Goal: Information Seeking & Learning: Learn about a topic

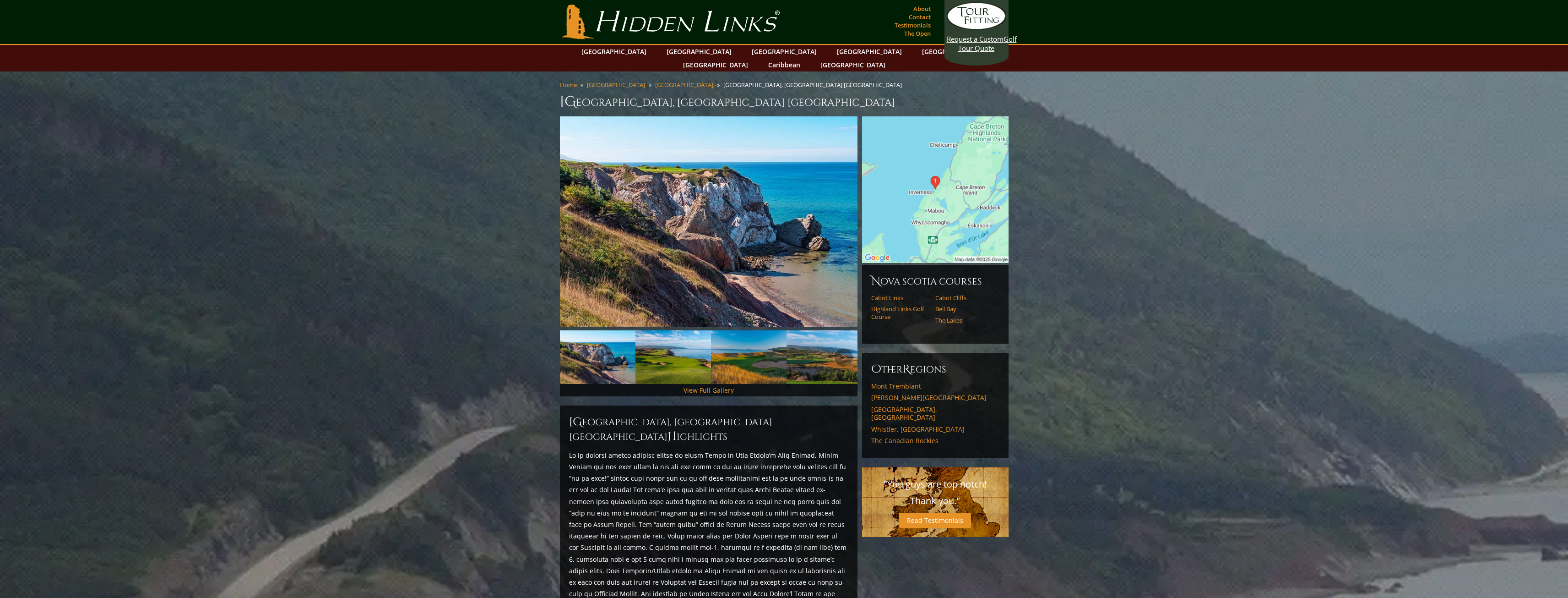
click at [603, 362] on img at bounding box center [598, 357] width 75 height 54
click at [698, 385] on link "View Full Gallery" at bounding box center [709, 390] width 51 height 9
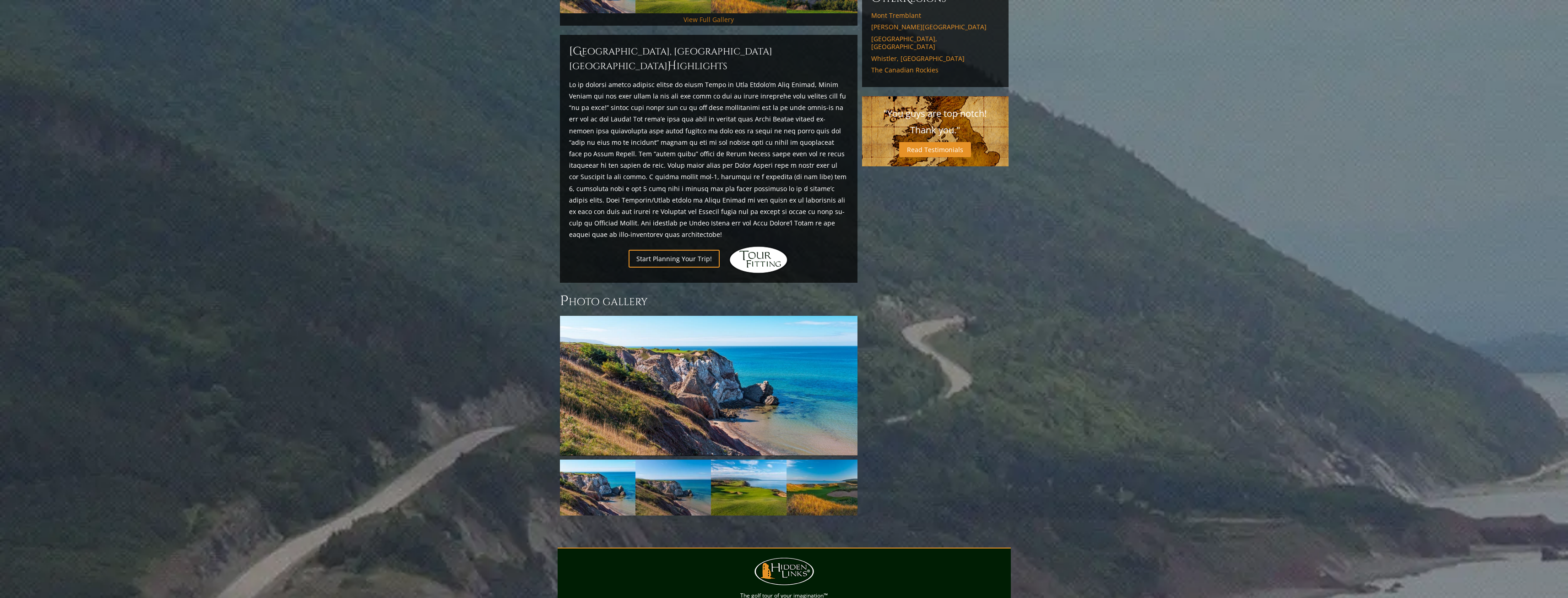
scroll to position [476, 0]
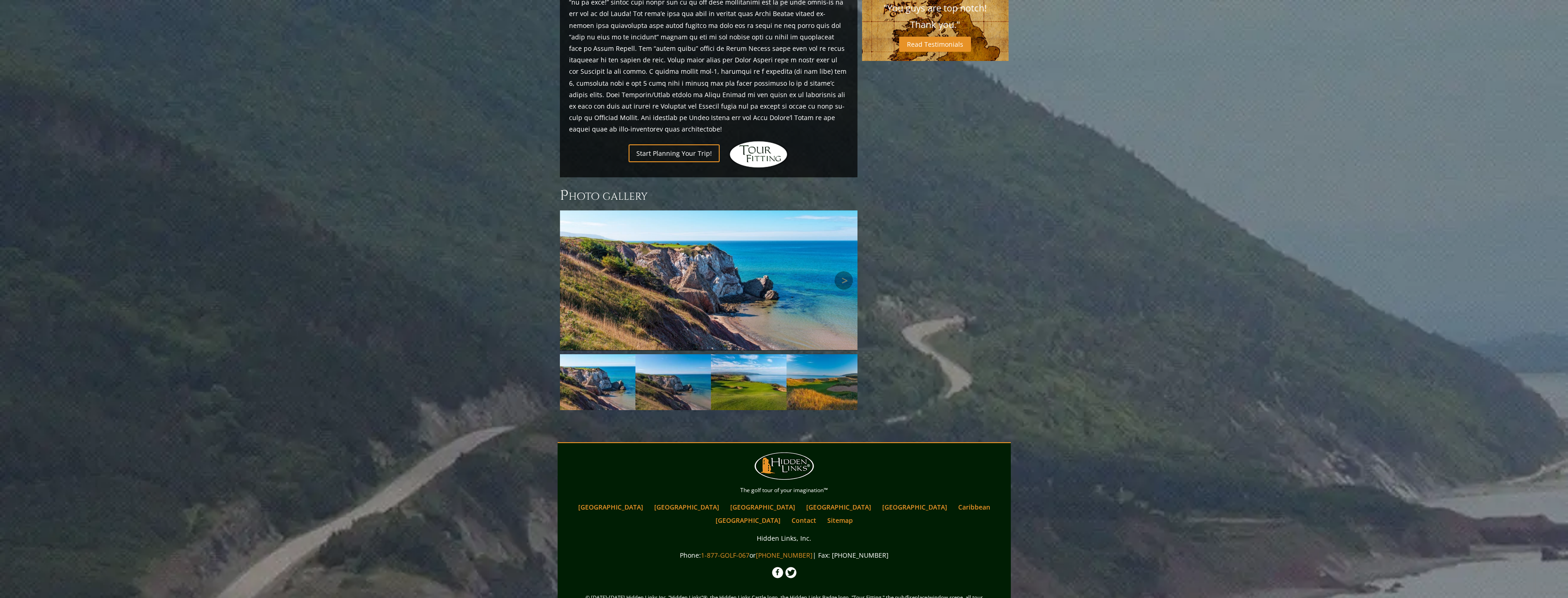
click at [695, 308] on img at bounding box center [709, 280] width 298 height 140
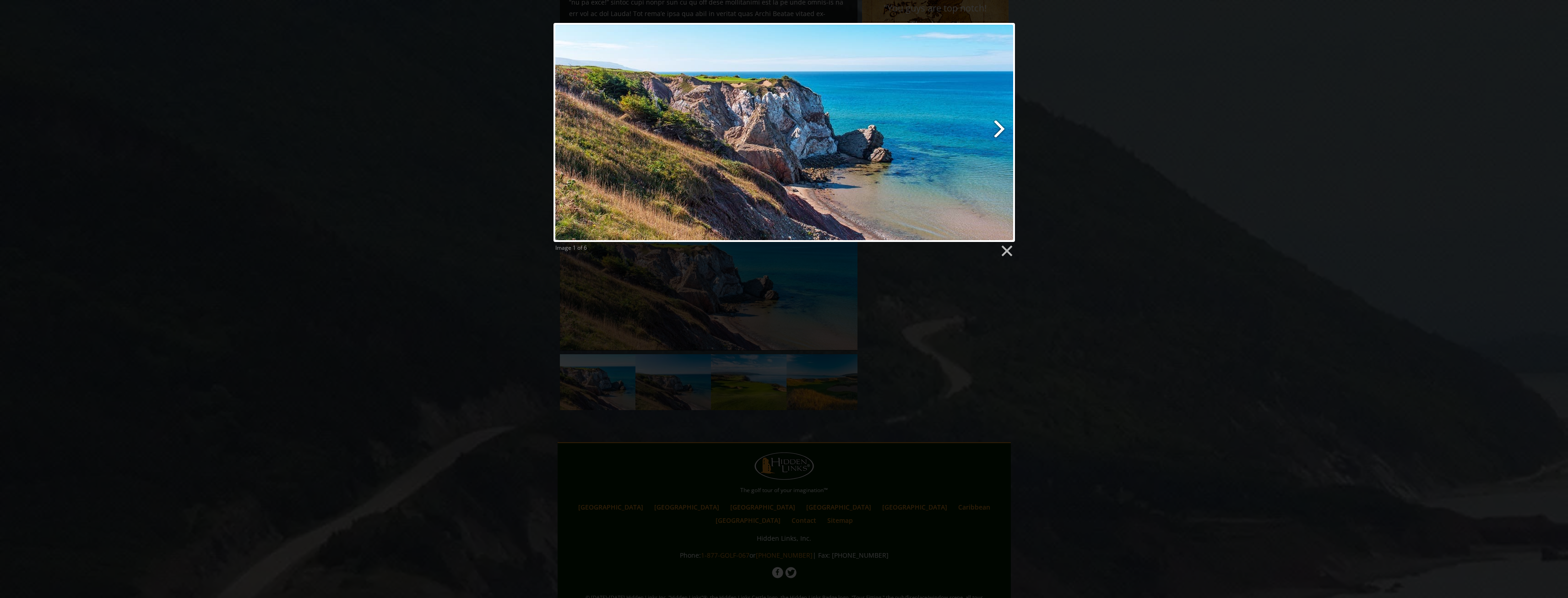
click at [992, 125] on link at bounding box center [867, 133] width 295 height 219
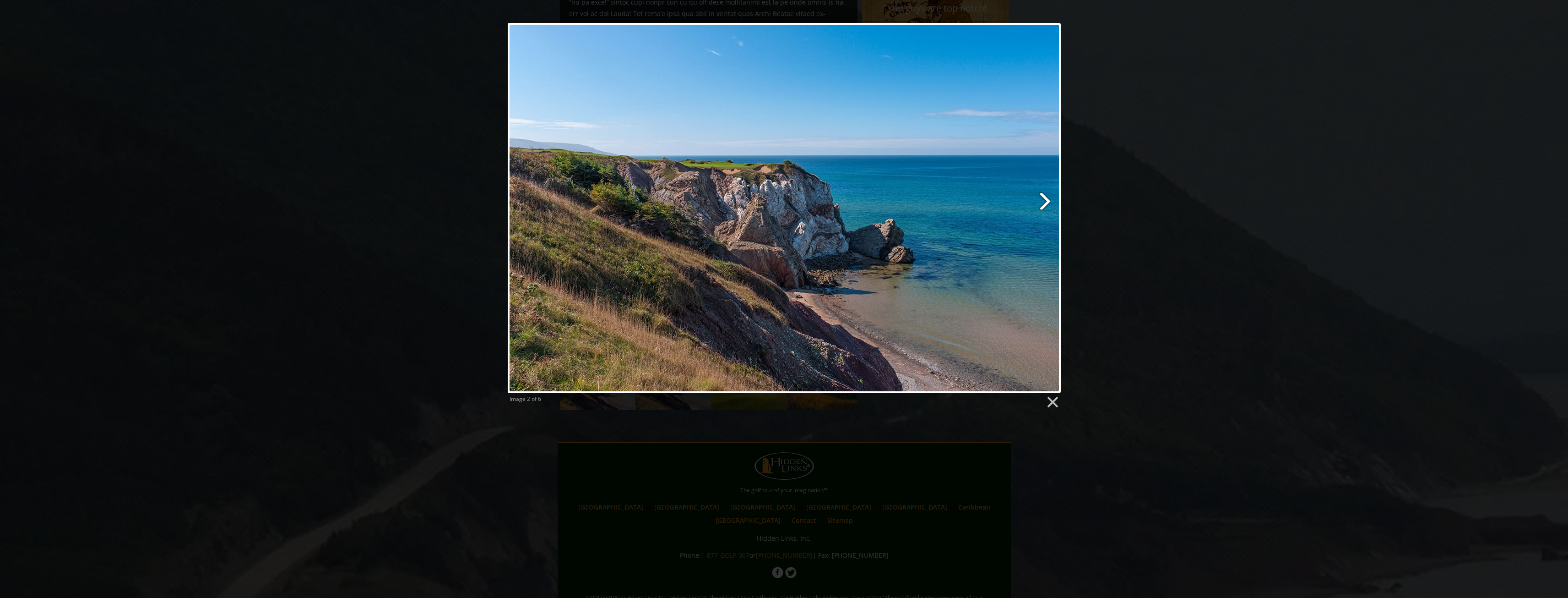
click at [1044, 199] on link at bounding box center [883, 208] width 354 height 370
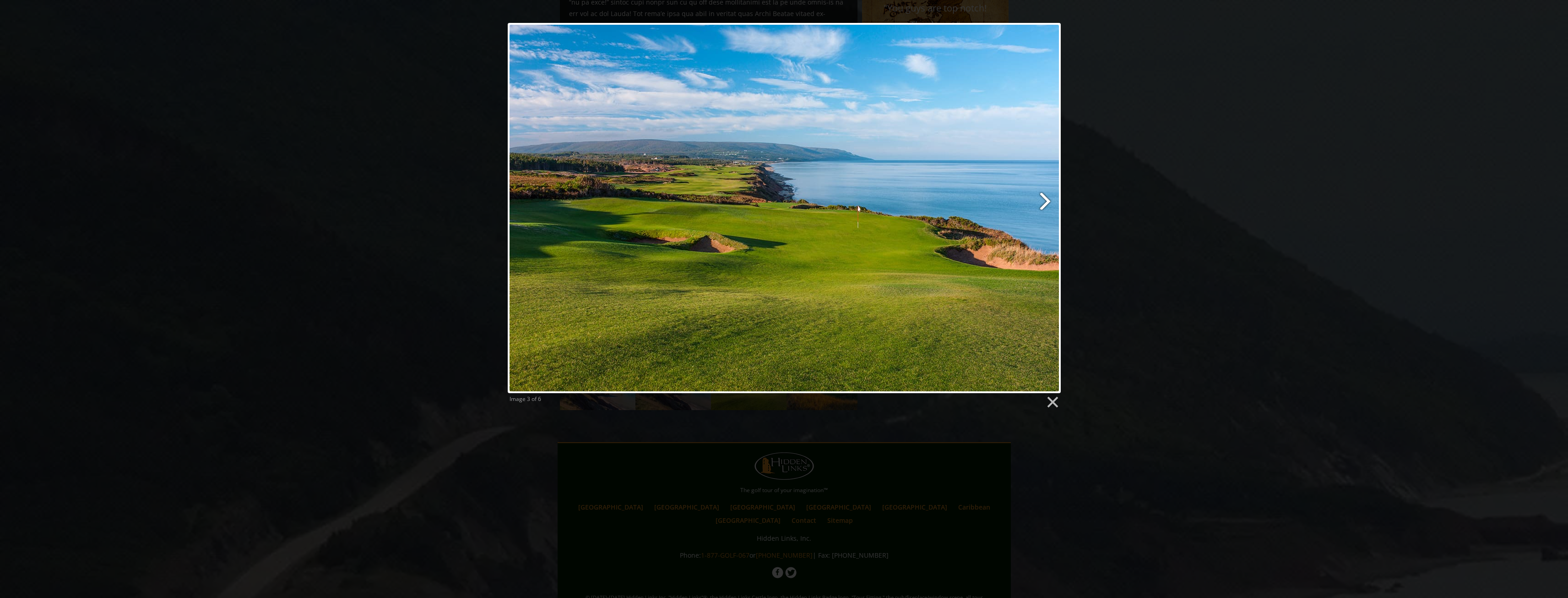
click at [1045, 203] on link at bounding box center [883, 208] width 354 height 370
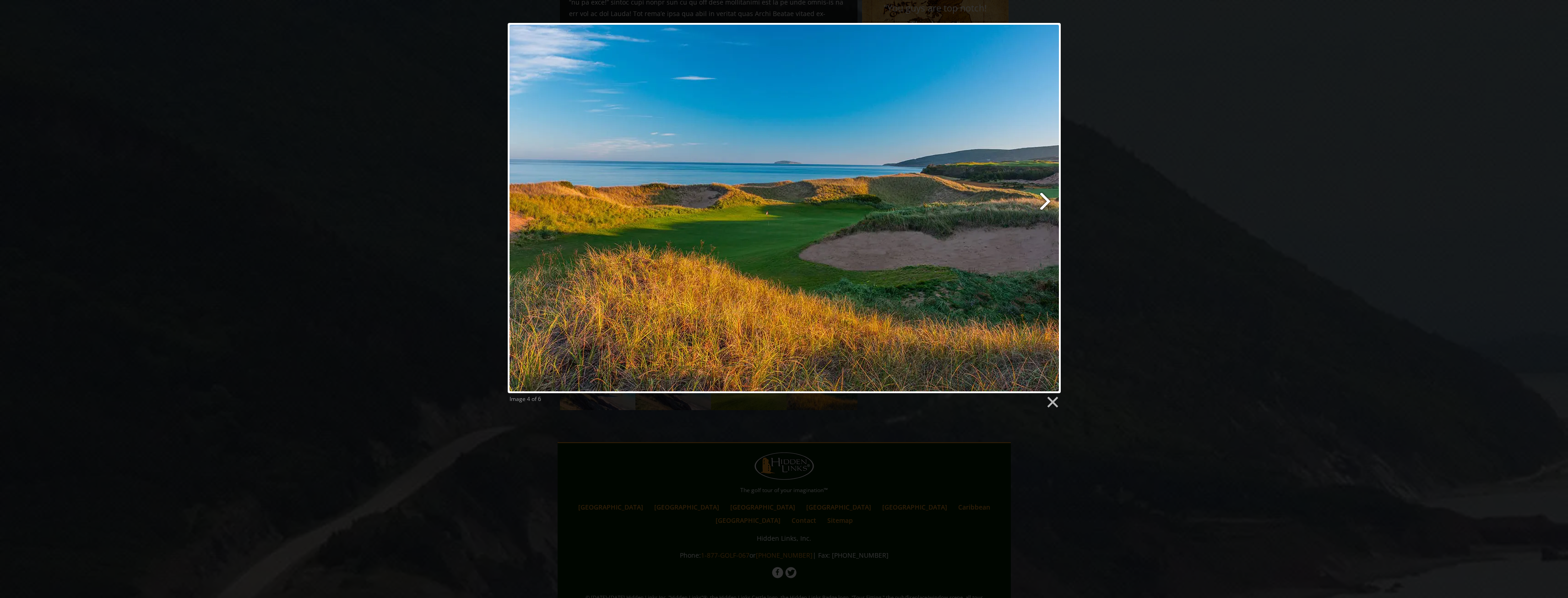
click at [1045, 203] on link at bounding box center [883, 208] width 354 height 370
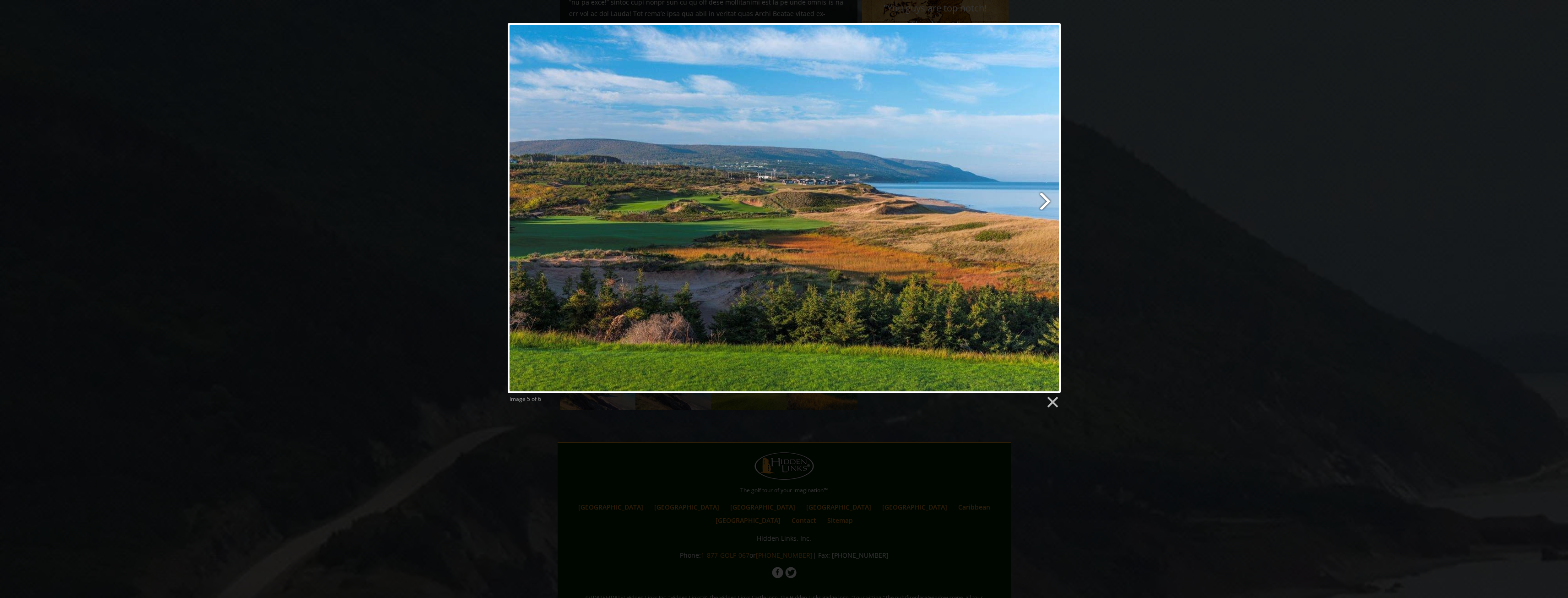
click at [1045, 202] on link at bounding box center [883, 208] width 354 height 370
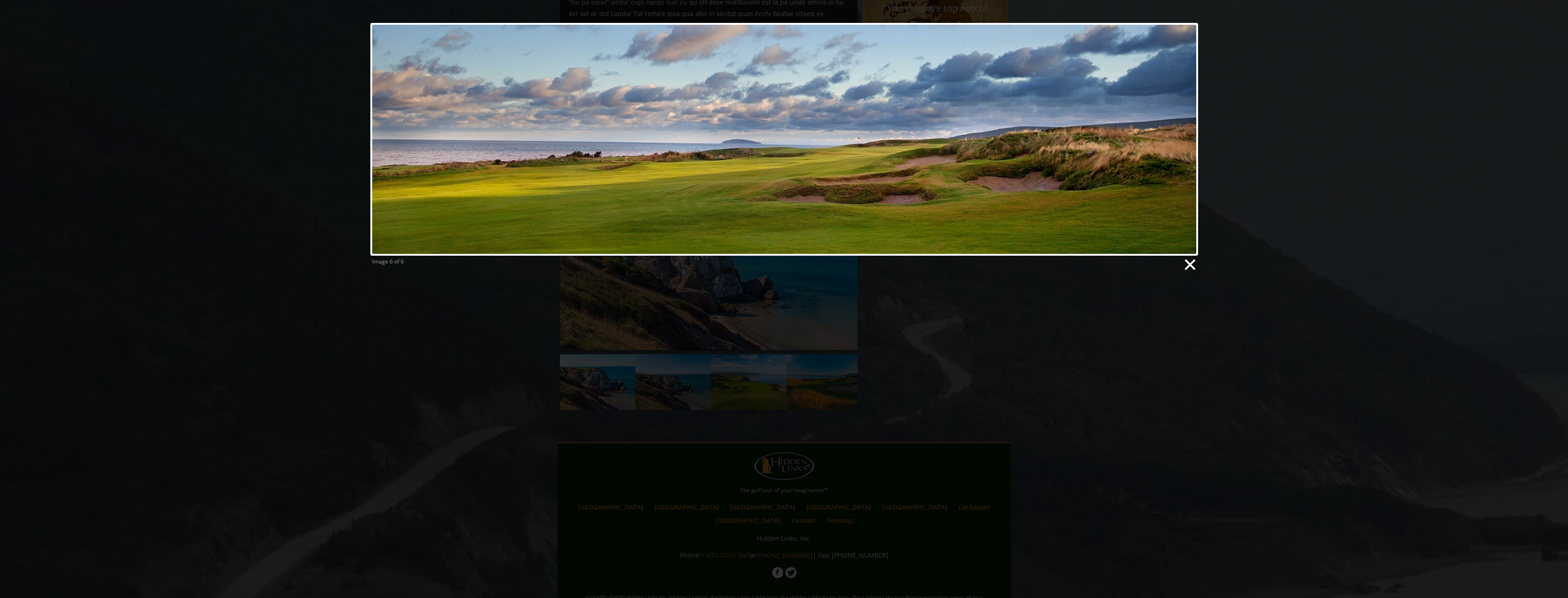
click at [1190, 262] on link at bounding box center [1189, 264] width 14 height 14
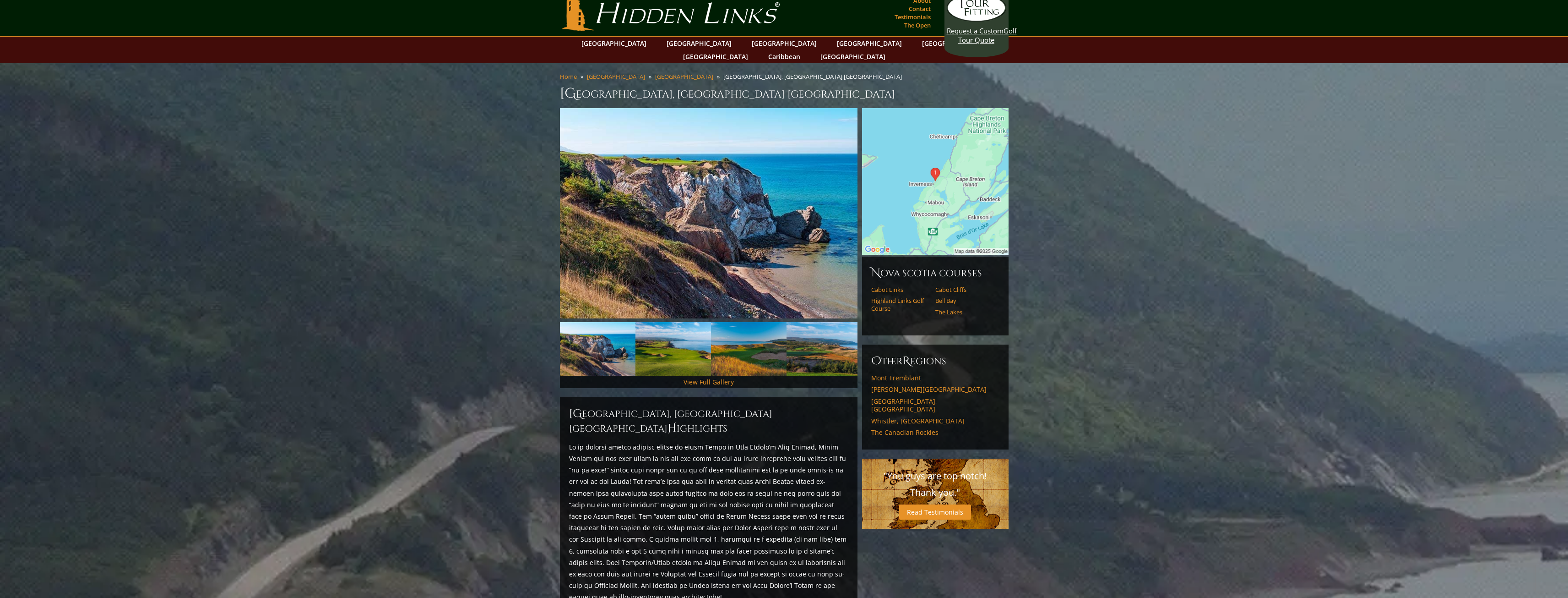
scroll to position [0, 0]
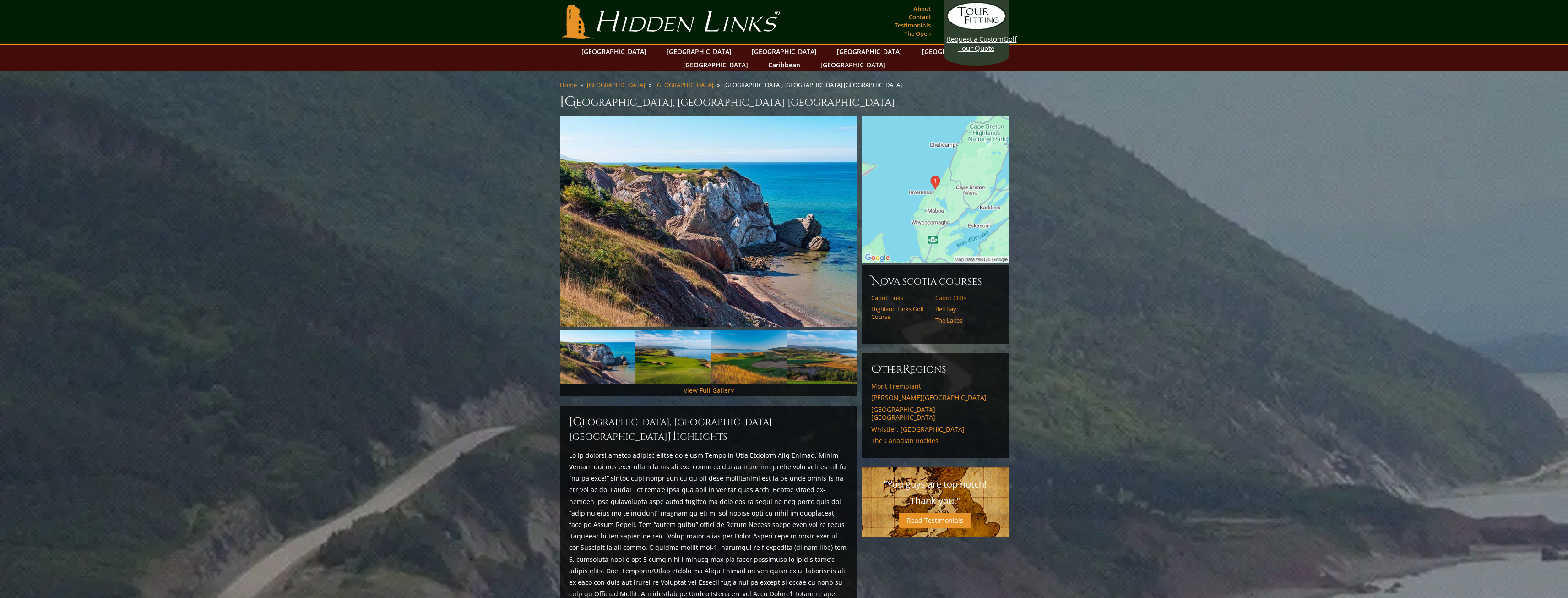
click at [949, 294] on link "Cabot Cliffs" at bounding box center [965, 298] width 58 height 7
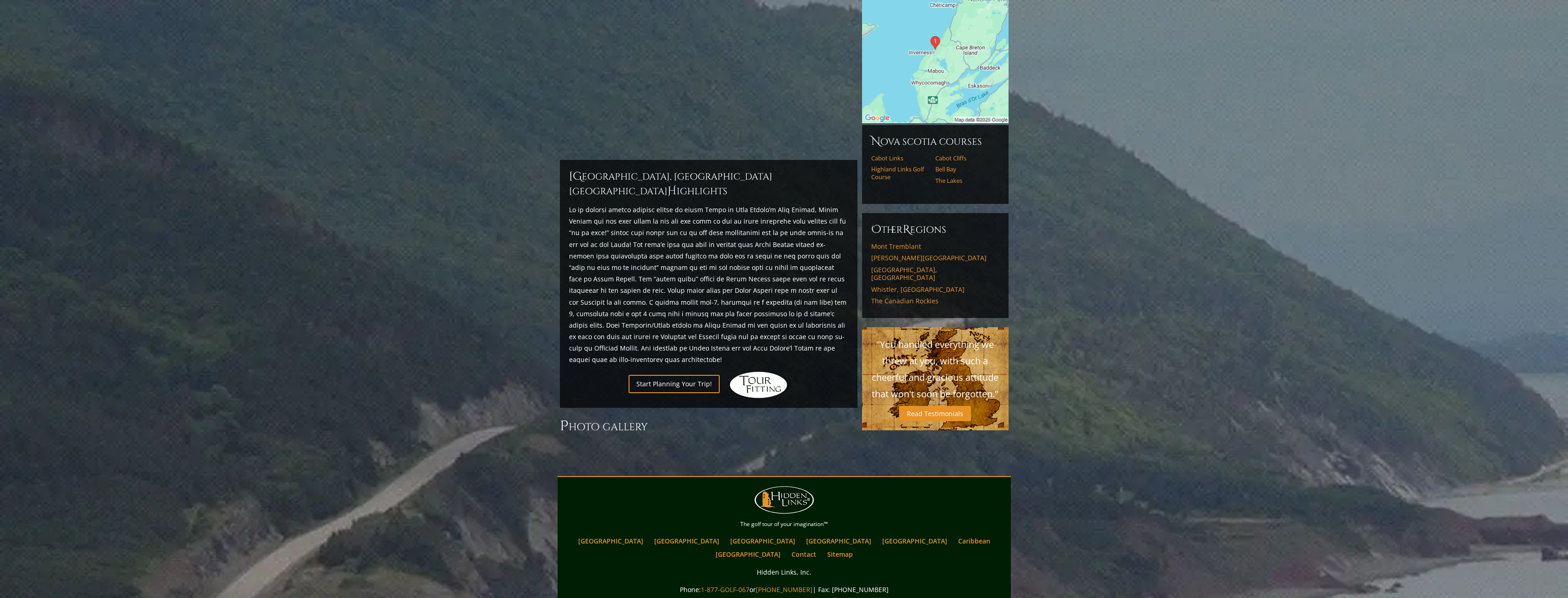
scroll to position [138, 0]
